Goal: Transaction & Acquisition: Purchase product/service

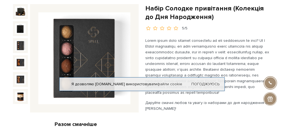
click at [23, 49] on img at bounding box center [20, 45] width 10 height 10
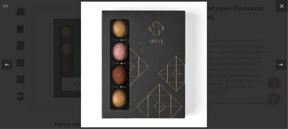
click at [21, 65] on div at bounding box center [144, 64] width 288 height 129
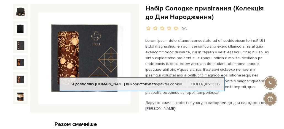
click at [21, 87] on div at bounding box center [20, 58] width 15 height 108
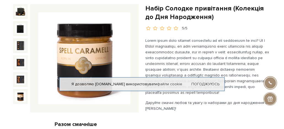
click at [16, 100] on img at bounding box center [20, 96] width 10 height 10
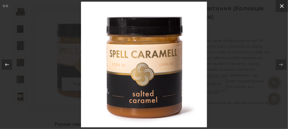
click at [282, 3] on icon at bounding box center [281, 6] width 7 height 7
